Goal: Navigation & Orientation: Find specific page/section

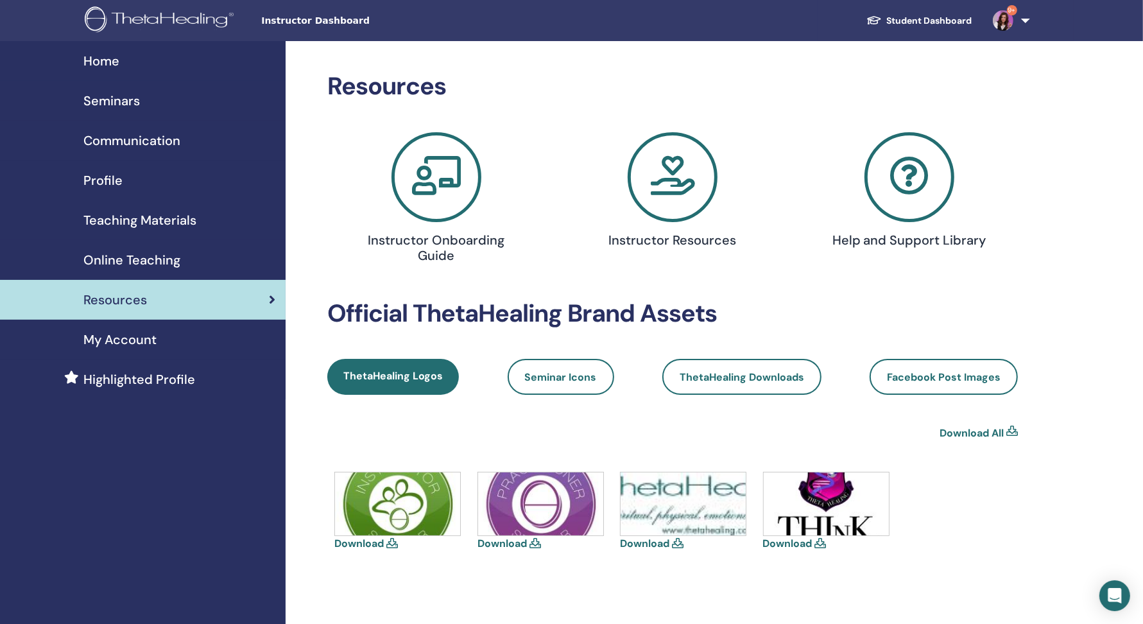
click at [108, 65] on span "Home" at bounding box center [101, 60] width 36 height 19
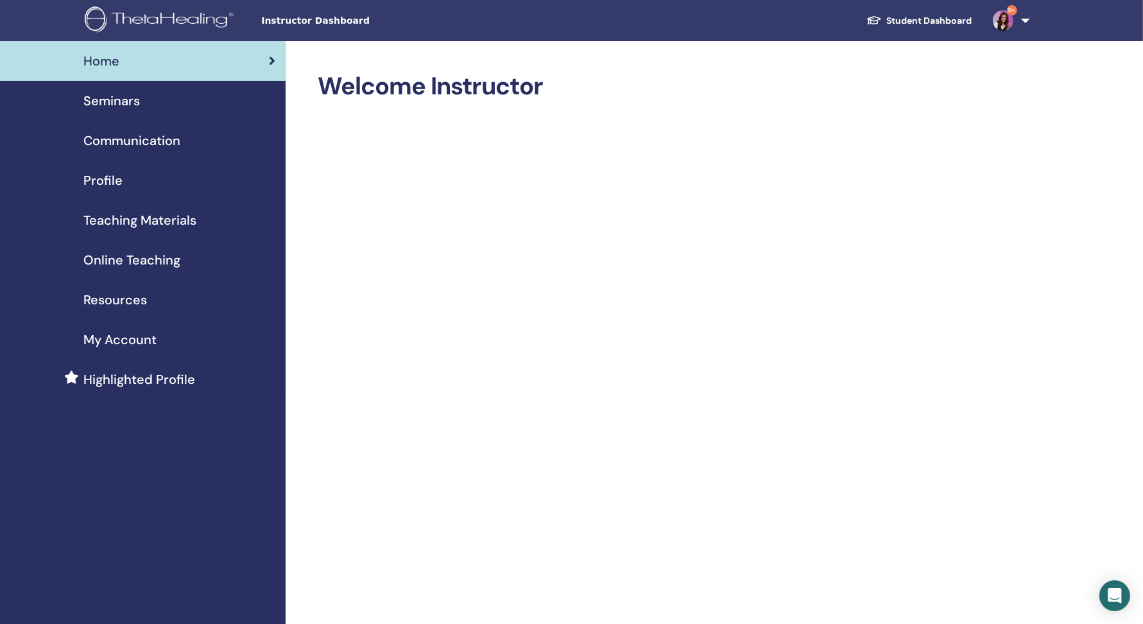
click at [133, 339] on span "My Account" at bounding box center [119, 339] width 73 height 19
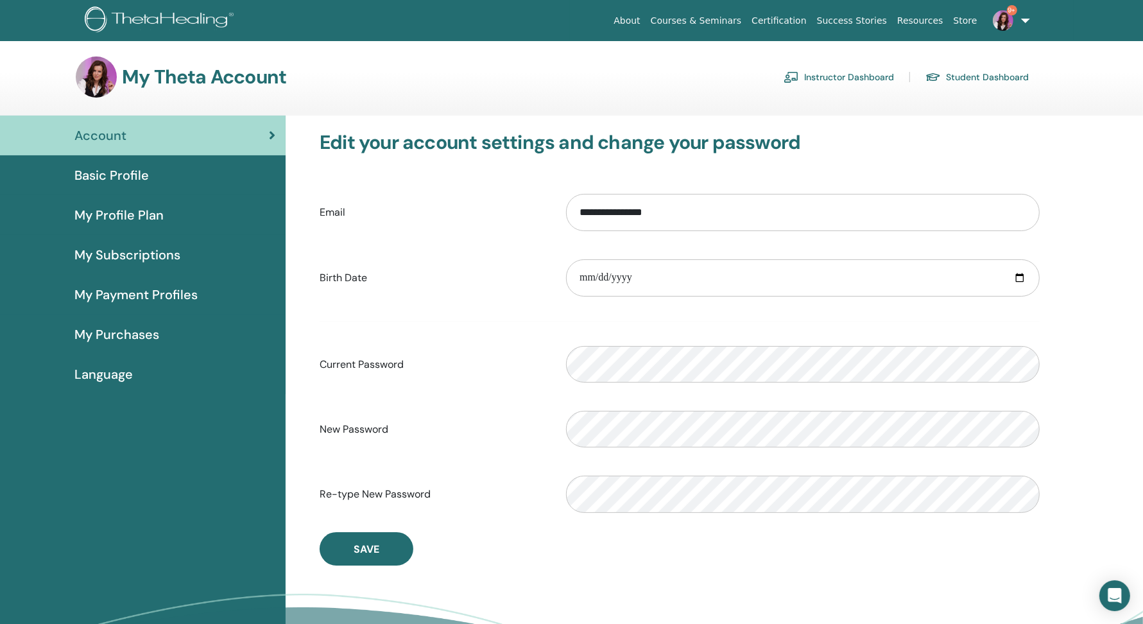
click at [956, 81] on link "Student Dashboard" at bounding box center [976, 77] width 103 height 21
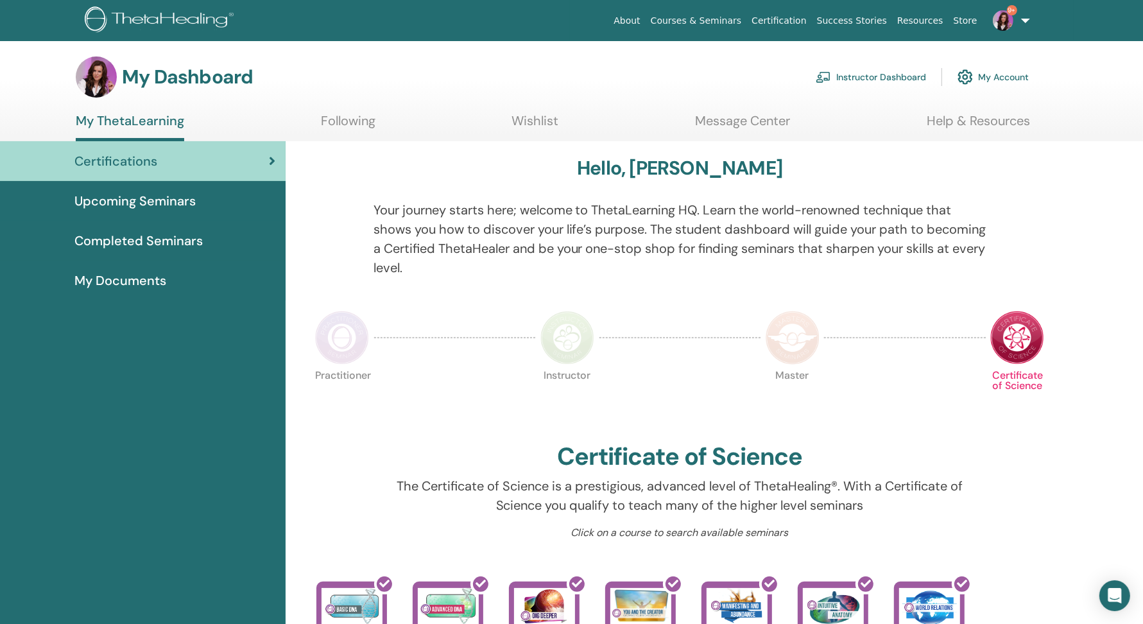
click at [856, 76] on link "Instructor Dashboard" at bounding box center [871, 77] width 110 height 28
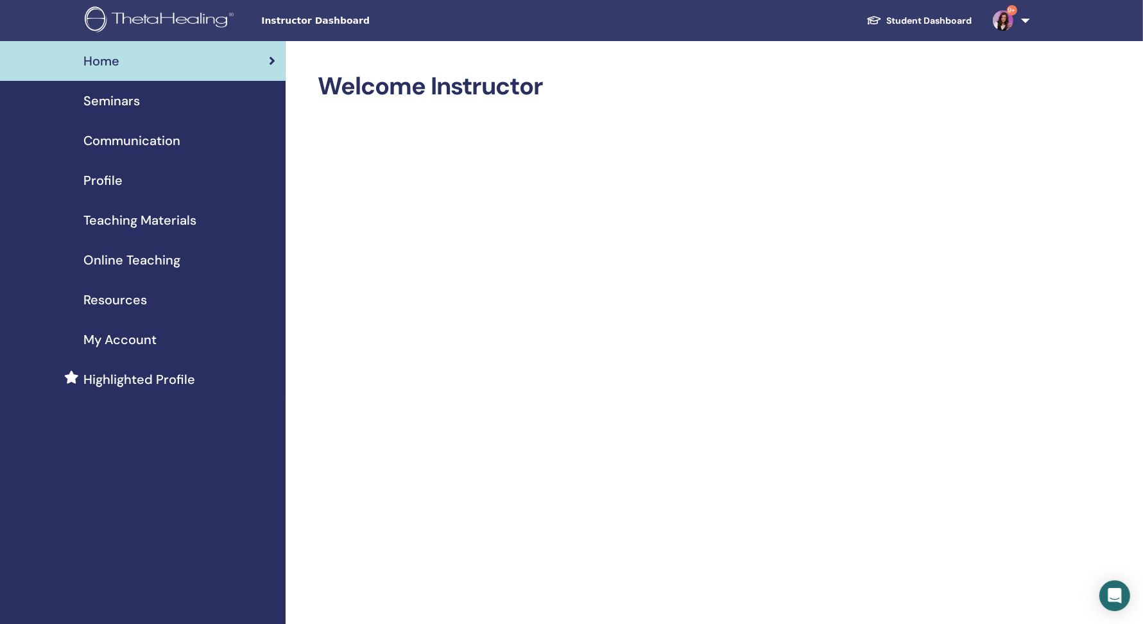
click at [109, 110] on span "Seminars" at bounding box center [111, 100] width 56 height 19
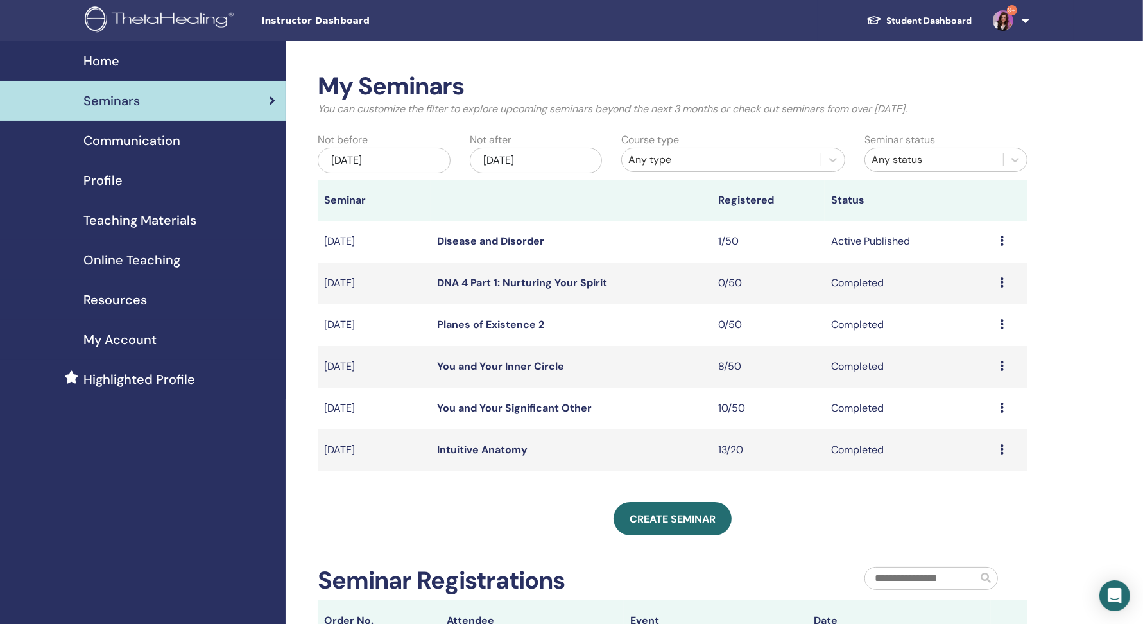
click at [121, 147] on span "Communication" at bounding box center [131, 140] width 97 height 19
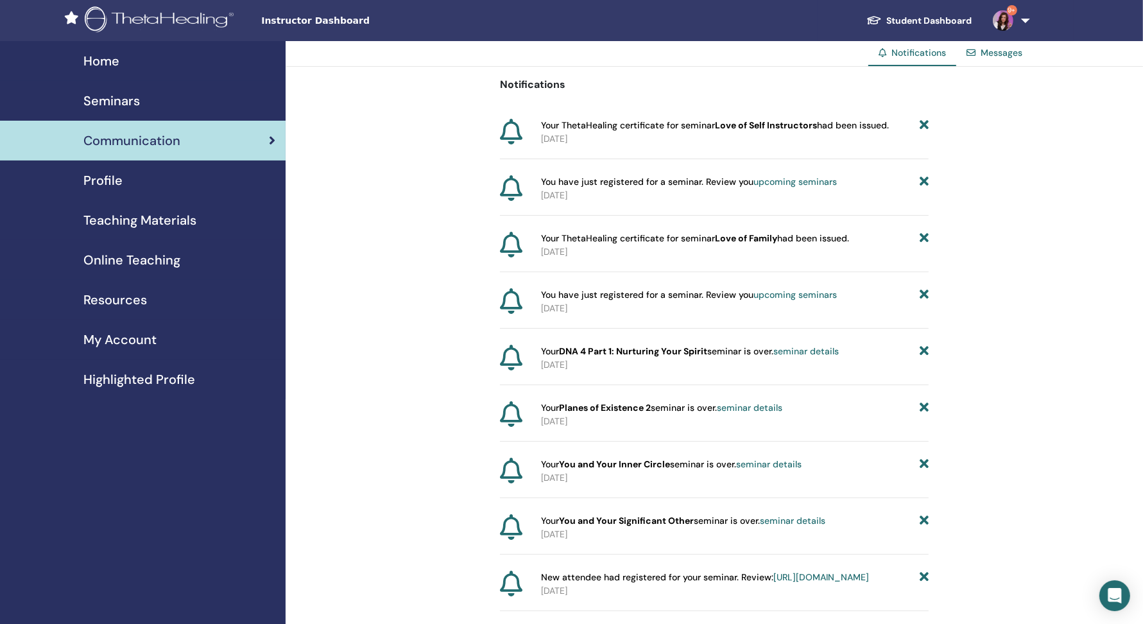
click at [117, 186] on span "Profile" at bounding box center [102, 180] width 39 height 19
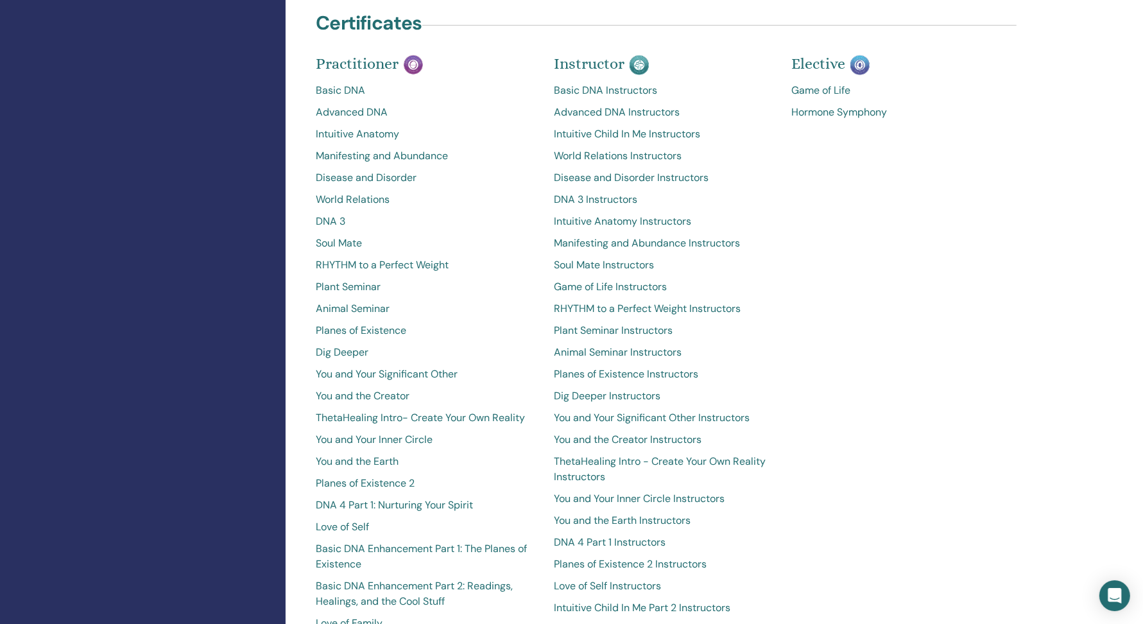
scroll to position [645, 0]
